Goal: Information Seeking & Learning: Learn about a topic

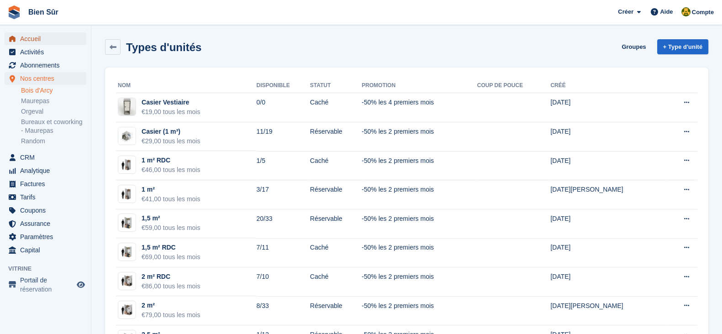
click at [57, 42] on span "Accueil" at bounding box center [47, 38] width 55 height 13
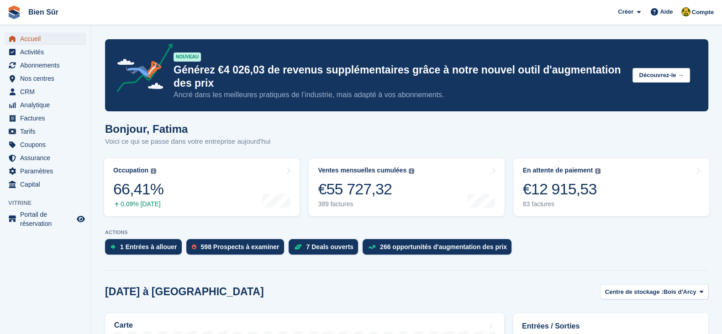
click at [31, 38] on span "Accueil" at bounding box center [47, 38] width 55 height 13
click at [27, 82] on span "Nos centres" at bounding box center [47, 78] width 55 height 13
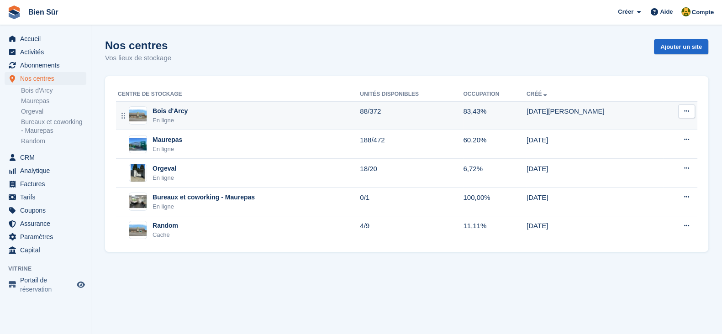
click at [189, 112] on div "Bois d'Arcy En ligne" at bounding box center [239, 115] width 242 height 19
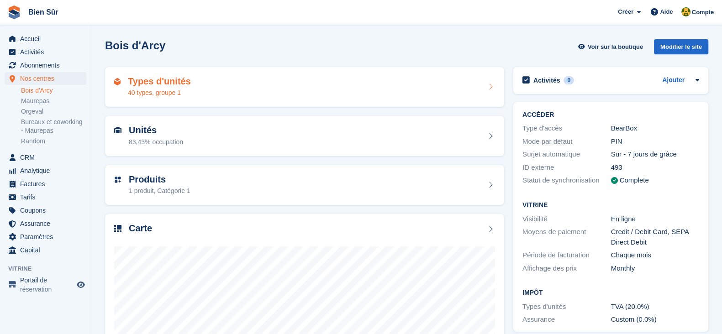
click at [142, 81] on h2 "Types d'unités" at bounding box center [159, 81] width 63 height 10
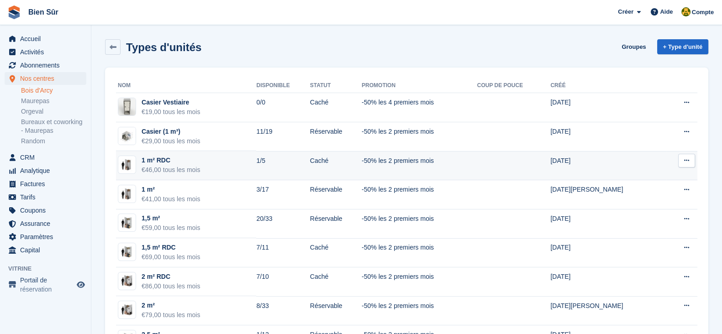
click at [204, 170] on td "1 m² RDC €46,00 tous les mois" at bounding box center [186, 165] width 140 height 29
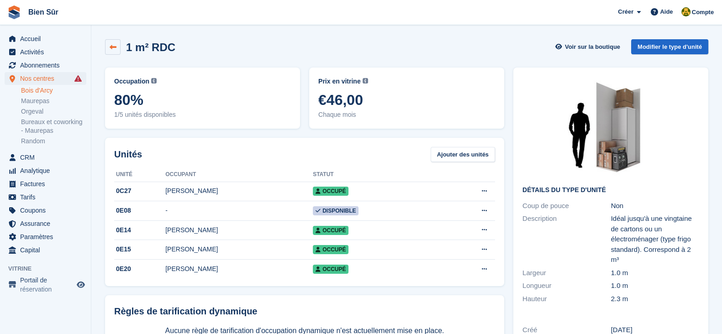
click at [108, 51] on link at bounding box center [113, 47] width 16 height 16
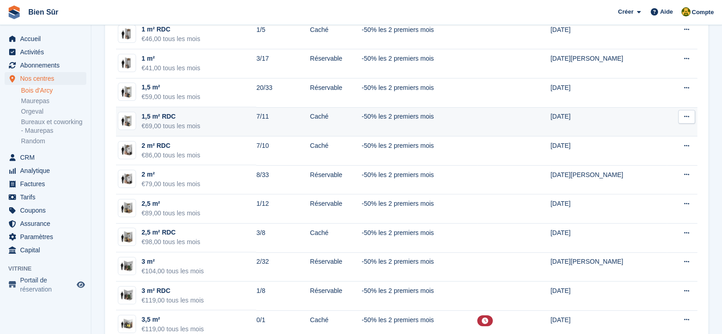
scroll to position [114, 0]
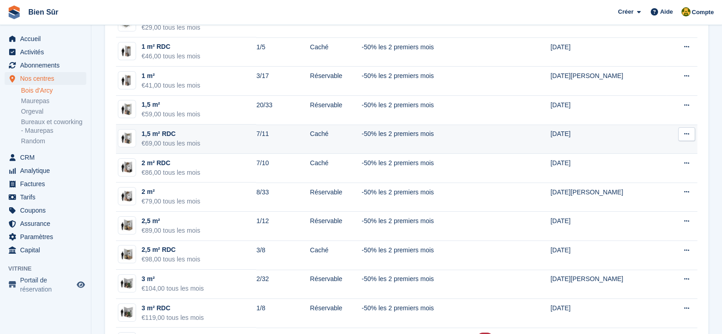
click at [216, 147] on td "1,5 m² RDC €69,00 tous les mois" at bounding box center [186, 139] width 140 height 29
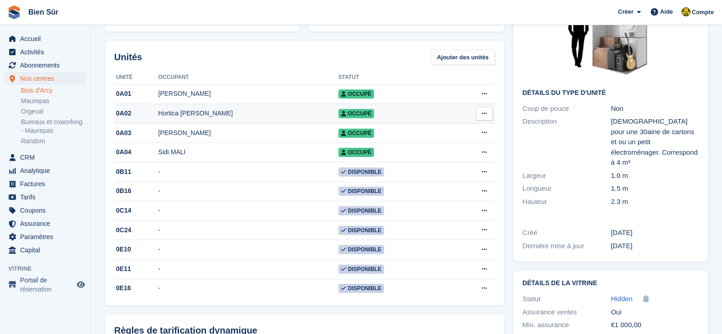
scroll to position [114, 0]
